Goal: Information Seeking & Learning: Compare options

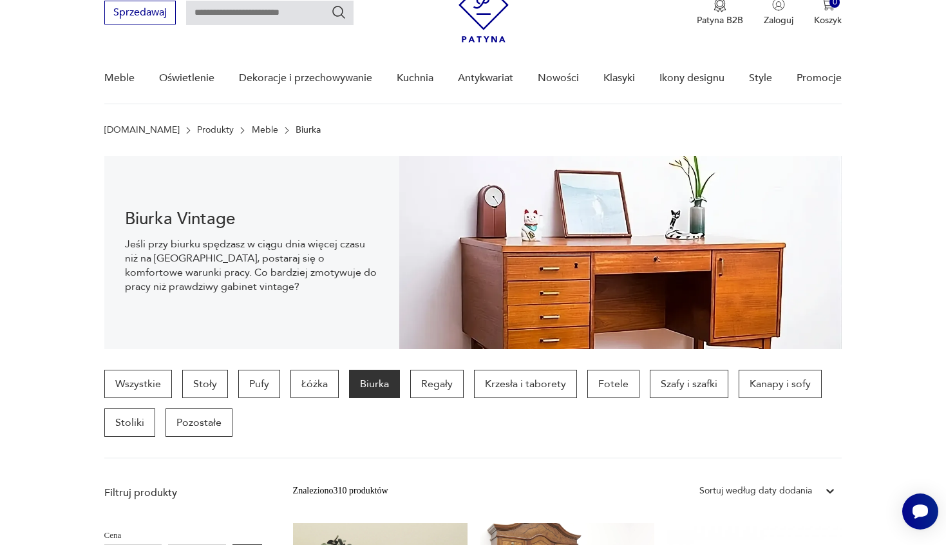
scroll to position [59, 0]
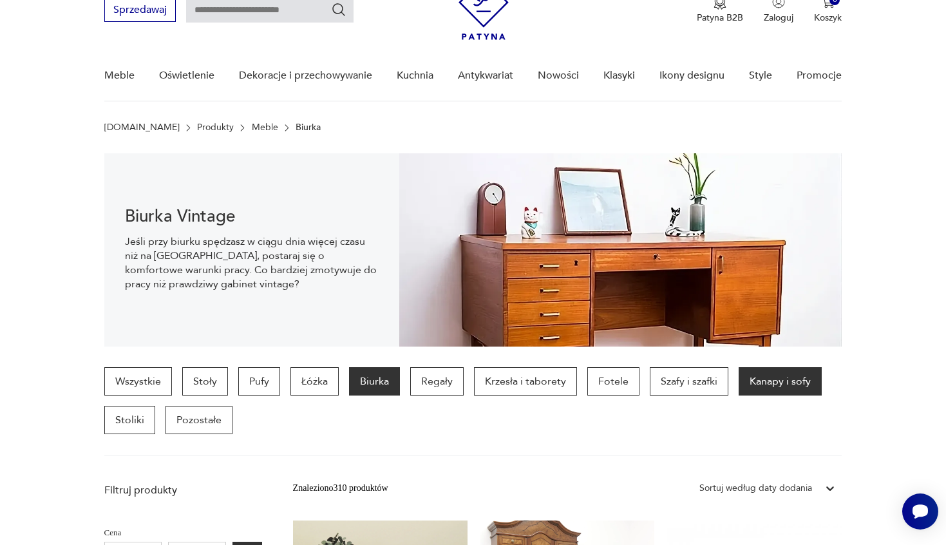
click at [794, 377] on p "Kanapy i sofy" at bounding box center [779, 381] width 83 height 28
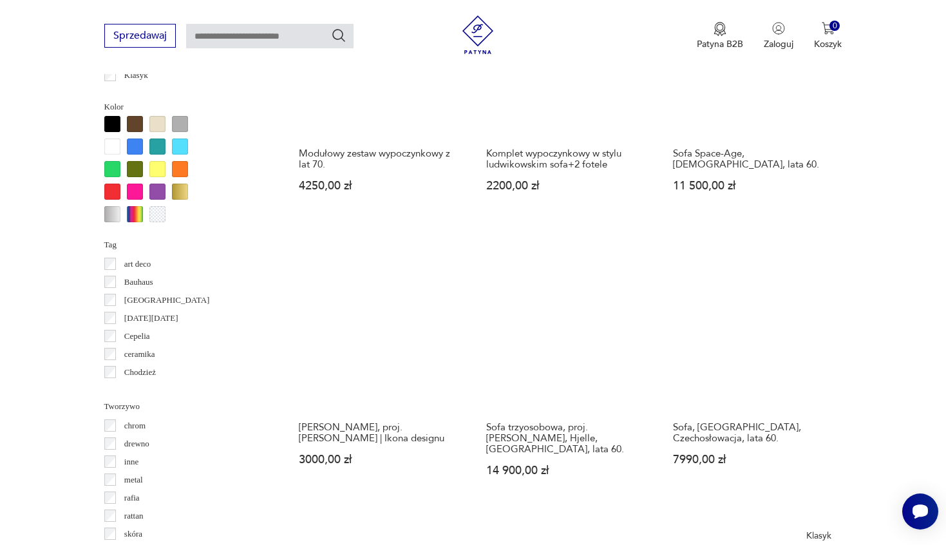
scroll to position [874, 0]
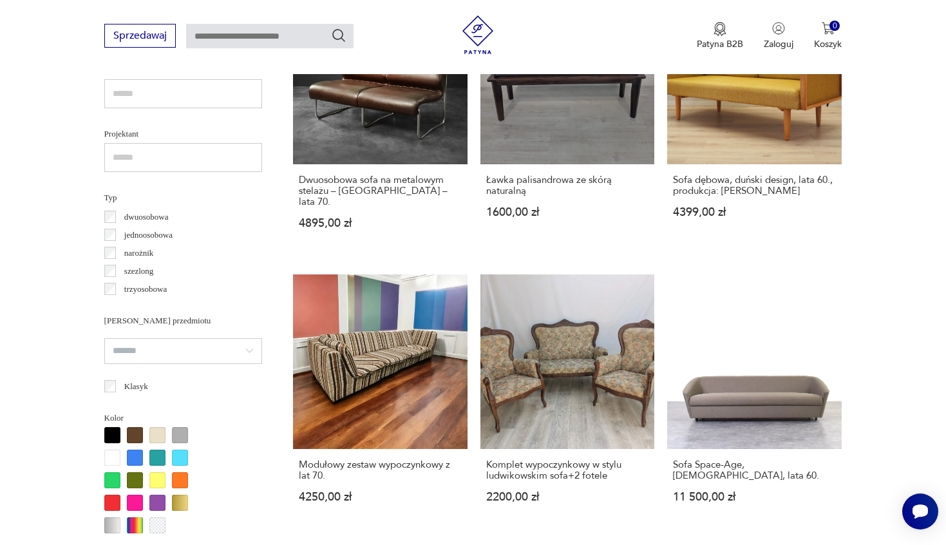
click at [111, 427] on div at bounding box center [112, 435] width 16 height 16
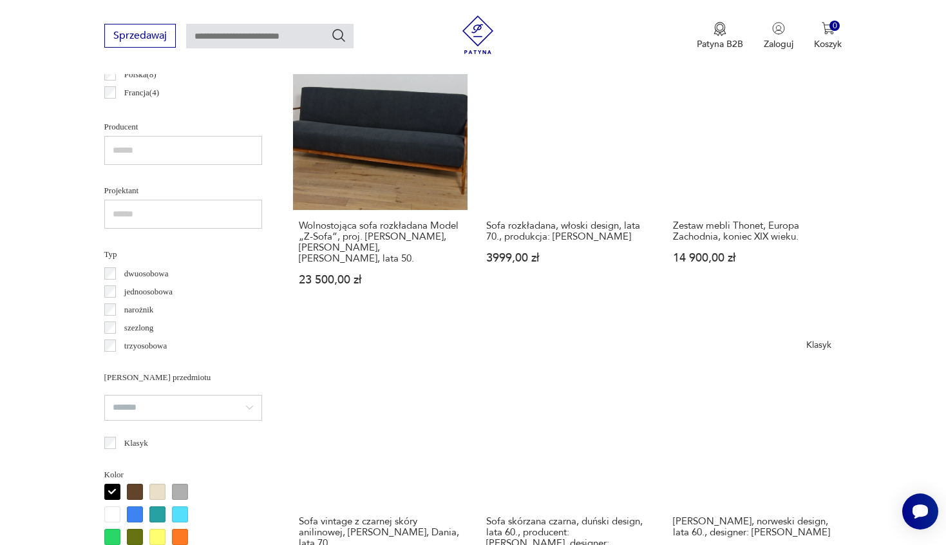
scroll to position [933, 0]
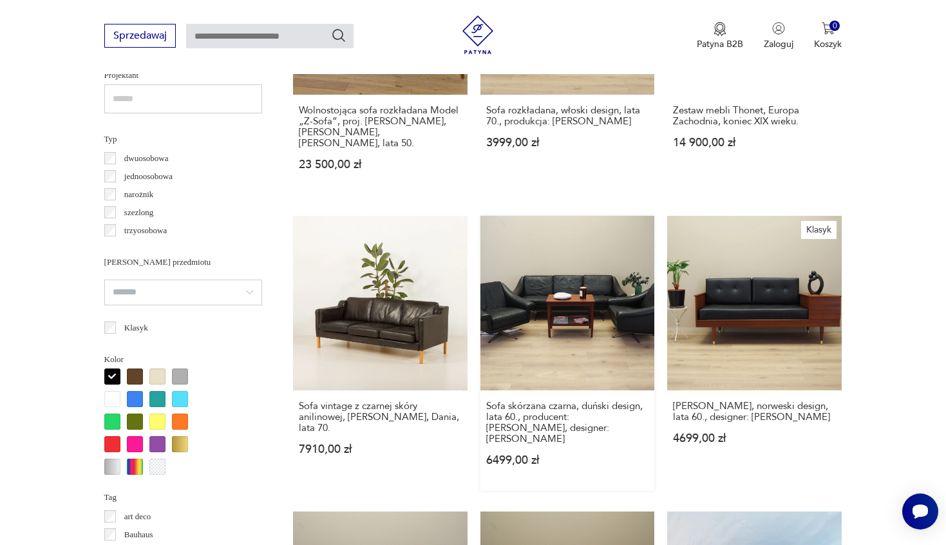
click at [524, 309] on link "Sofa skórzana czarna, duński design, lata 60., producent: [PERSON_NAME], design…" at bounding box center [567, 353] width 174 height 275
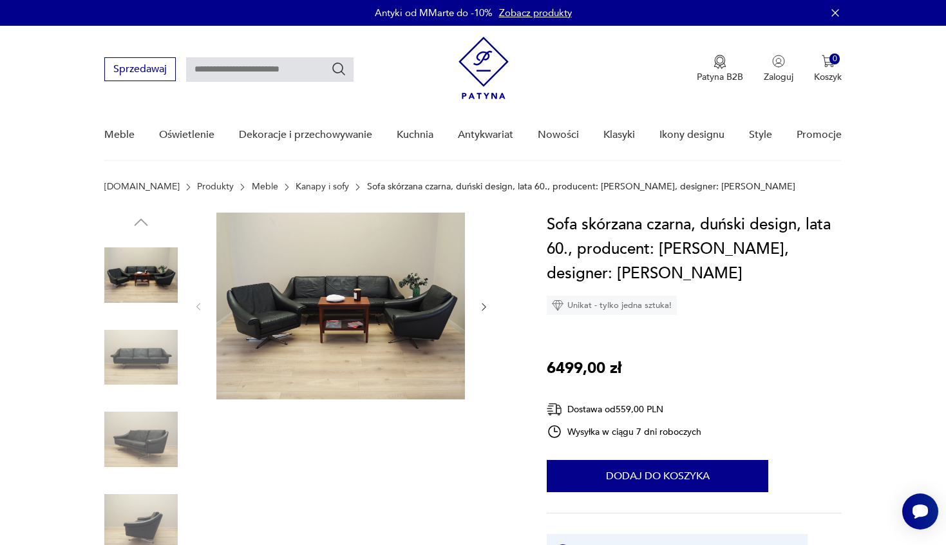
click at [171, 350] on img at bounding box center [140, 357] width 73 height 73
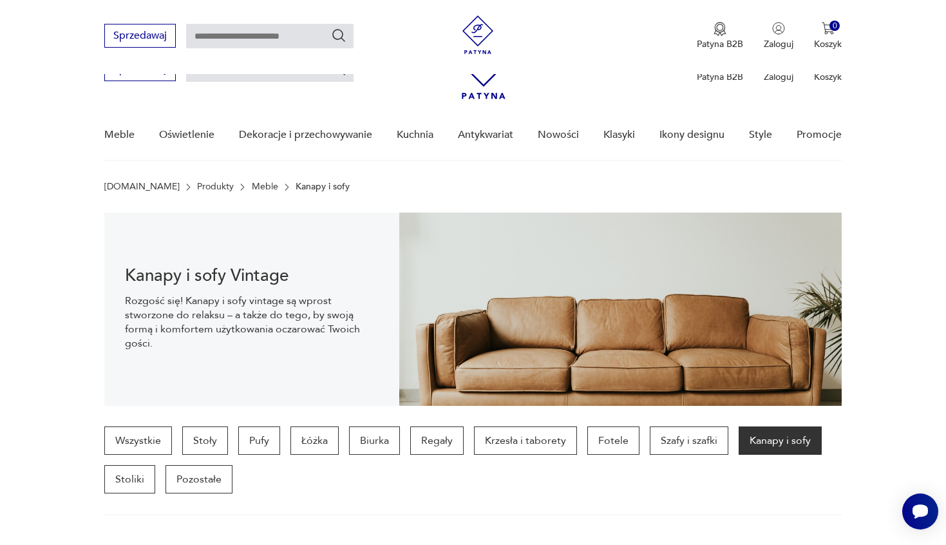
scroll to position [1052, 0]
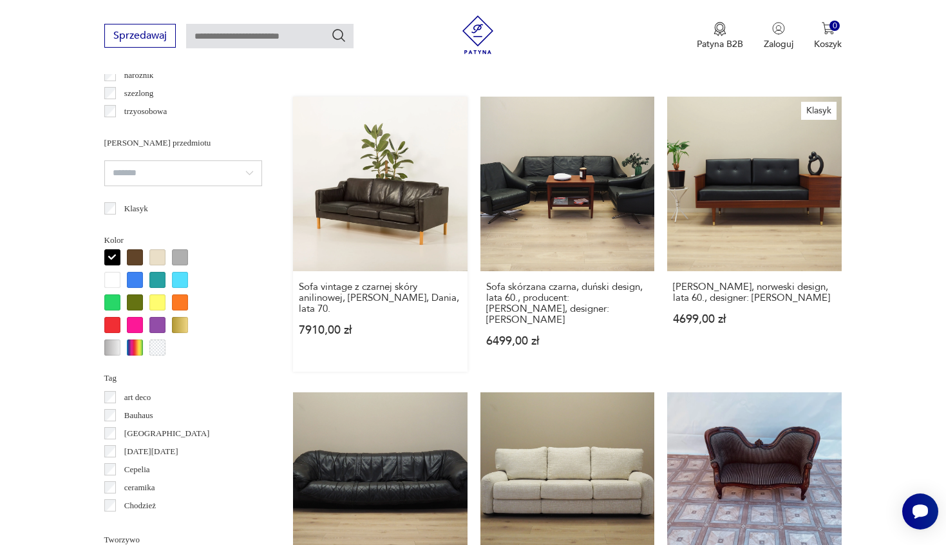
click at [425, 218] on link "Sofa vintage z czarnej skóry anilinowej, [PERSON_NAME], Dania, lata 70. 7910,00…" at bounding box center [380, 234] width 174 height 275
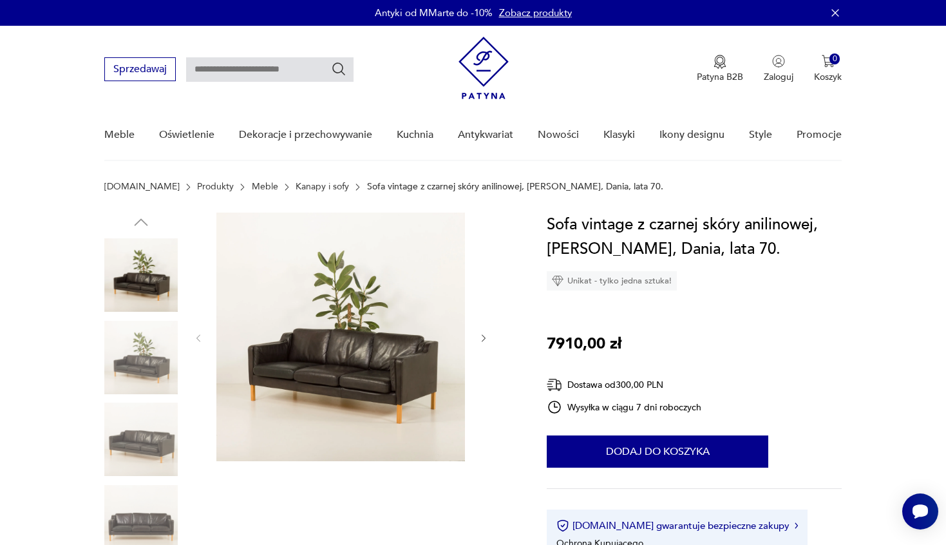
click at [151, 417] on img at bounding box center [140, 438] width 73 height 73
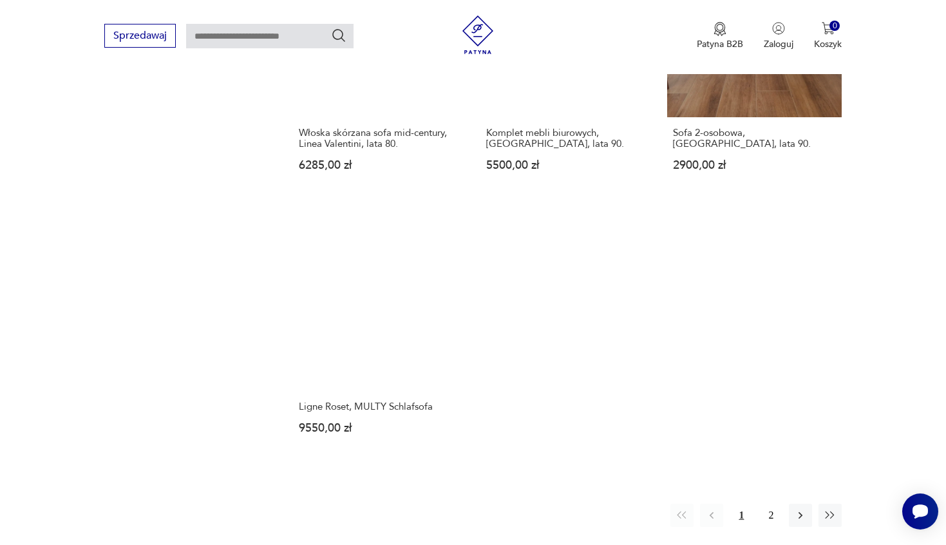
scroll to position [1951, 0]
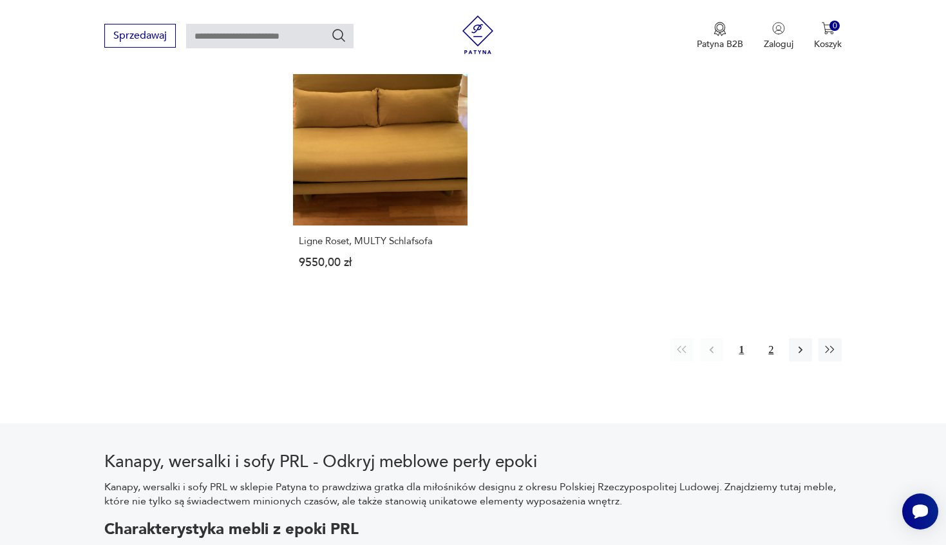
click at [772, 338] on button "2" at bounding box center [770, 349] width 23 height 23
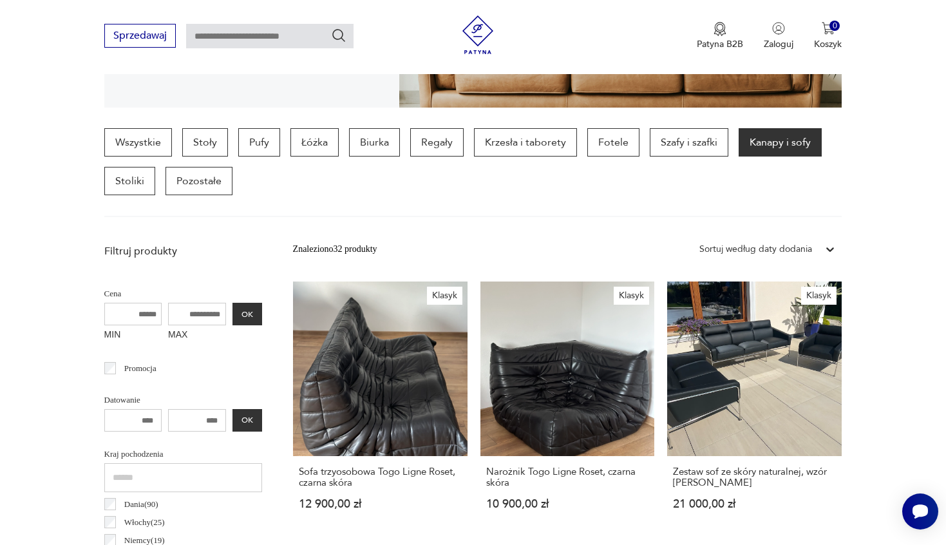
scroll to position [342, 0]
